Goal: Find specific page/section: Find specific page/section

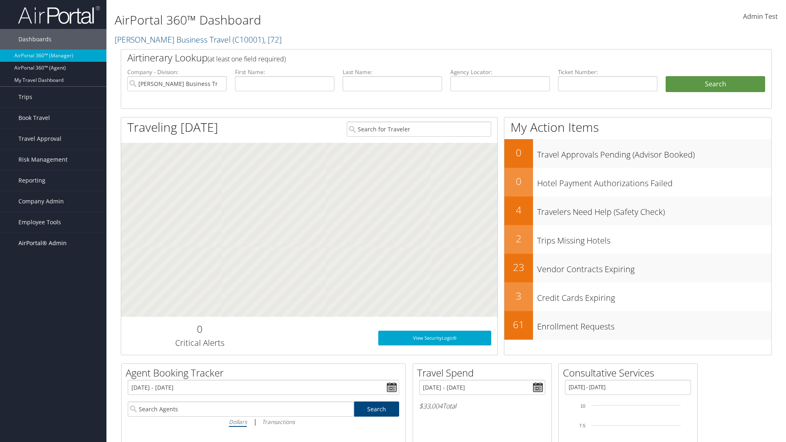
click at [53, 243] on span "AirPortal® Admin" at bounding box center [42, 243] width 48 height 20
click at [53, 296] on link "Service Profiles" at bounding box center [53, 296] width 106 height 12
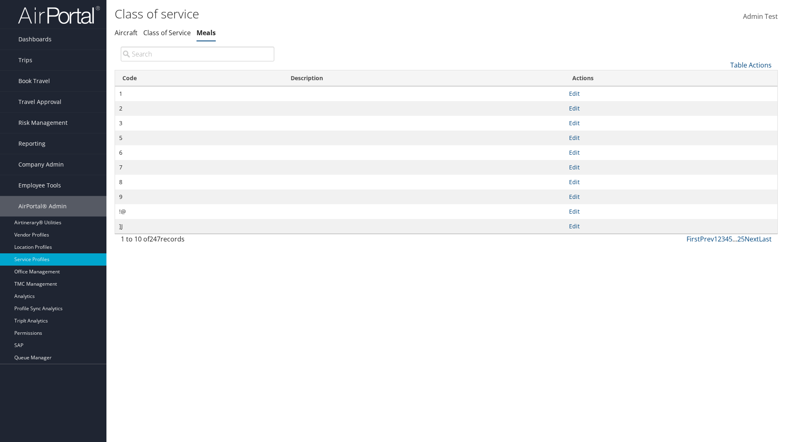
click at [199, 78] on th "Code" at bounding box center [199, 78] width 168 height 16
click at [751, 65] on link "Table Actions" at bounding box center [750, 65] width 41 height 9
click at [723, 92] on link "25" at bounding box center [724, 93] width 108 height 14
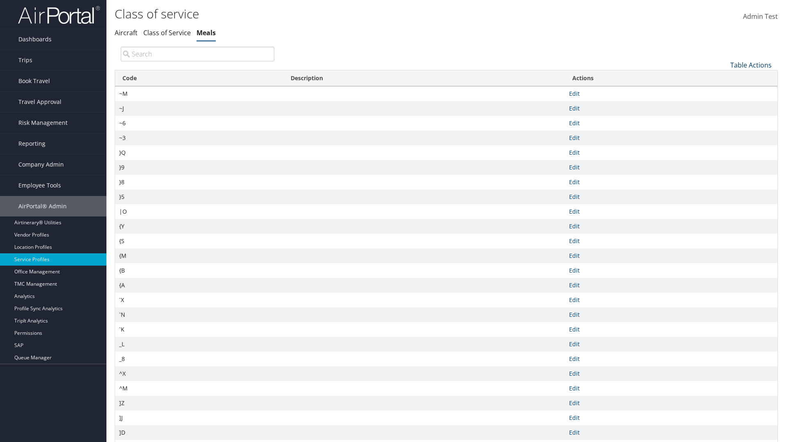
click at [751, 65] on link "Table Actions" at bounding box center [750, 65] width 41 height 9
